Goal: Transaction & Acquisition: Purchase product/service

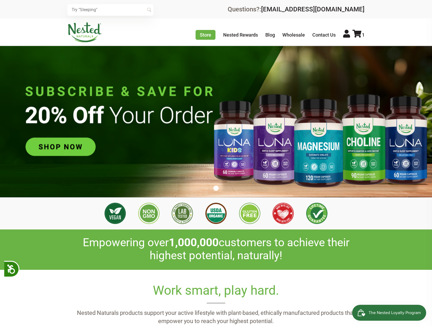
scroll to position [0, 56]
click at [70, 146] on img at bounding box center [216, 122] width 432 height 152
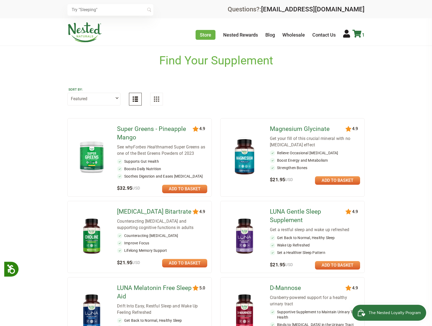
click at [355, 33] on icon at bounding box center [356, 34] width 9 height 8
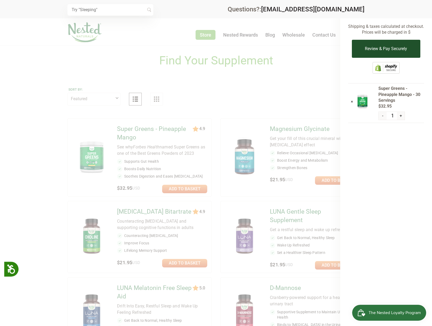
click at [387, 46] on button "Review & Pay Securely" at bounding box center [386, 49] width 68 height 18
